Goal: Navigation & Orientation: Find specific page/section

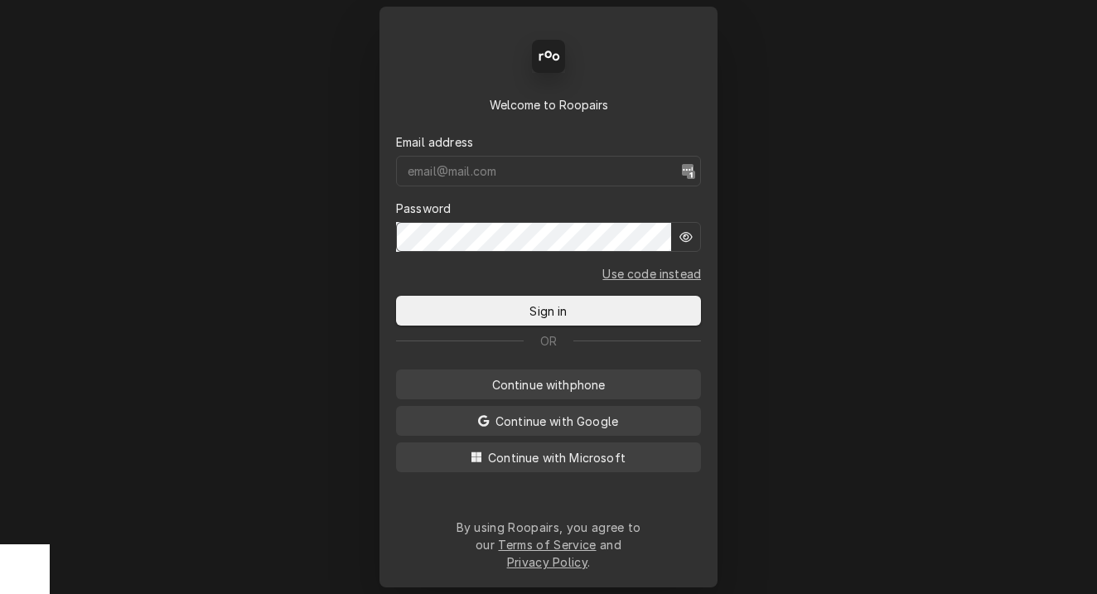
type input "[DOMAIN_NAME][EMAIL_ADDRESS][DOMAIN_NAME]"
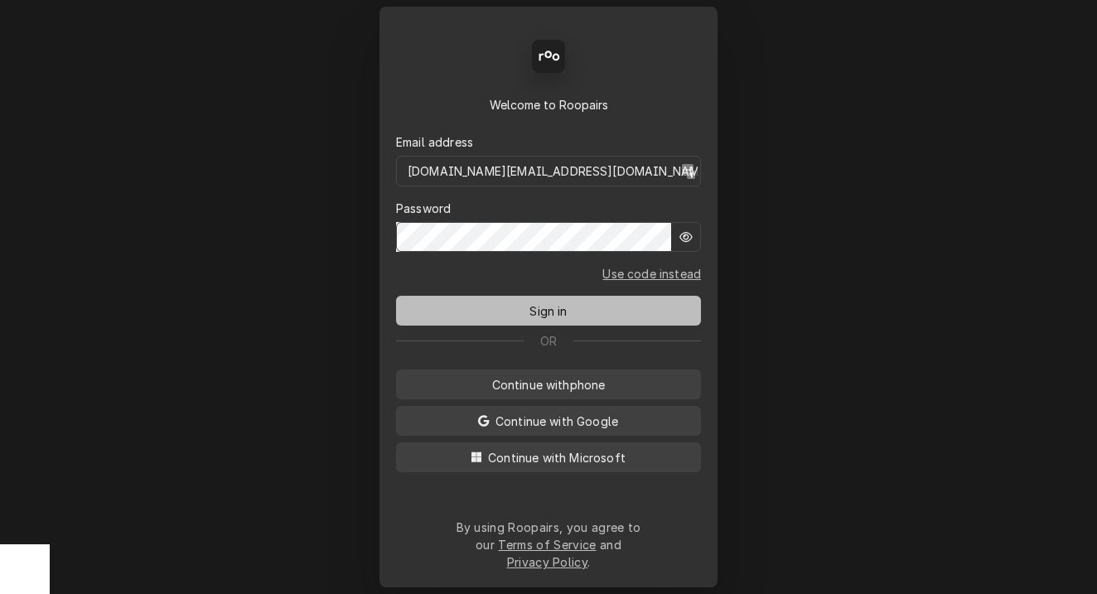
click at [596, 319] on button "Sign in" at bounding box center [548, 311] width 305 height 30
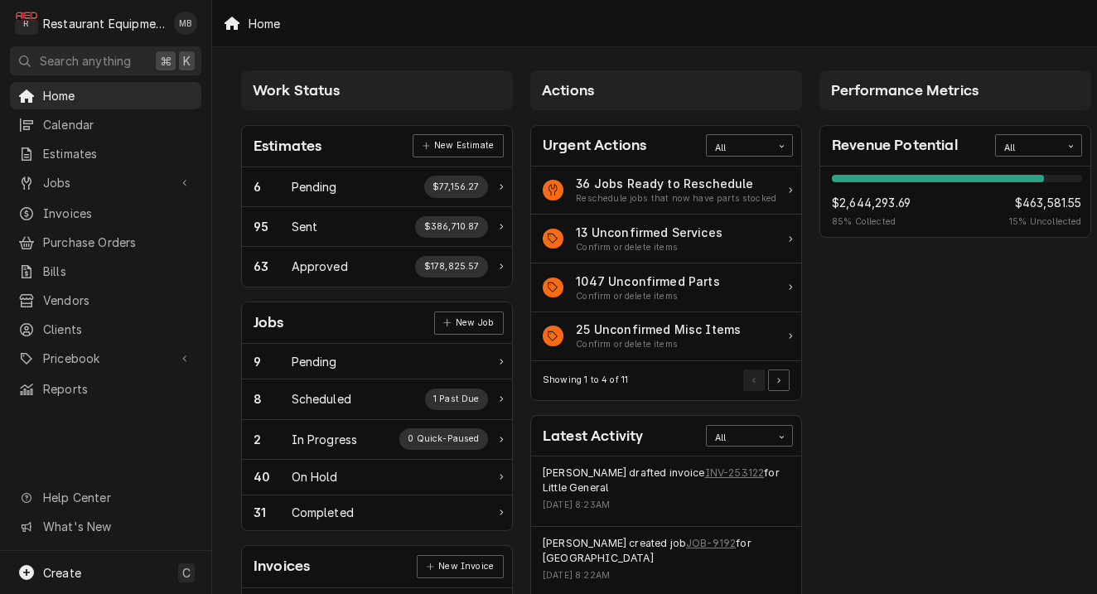
click at [862, 203] on span "$2,644,293.69" at bounding box center [871, 202] width 79 height 17
click at [1048, 202] on span "$463,581.55" at bounding box center [1045, 202] width 72 height 17
copy span "463,581.55"
